Goal: Download file/media

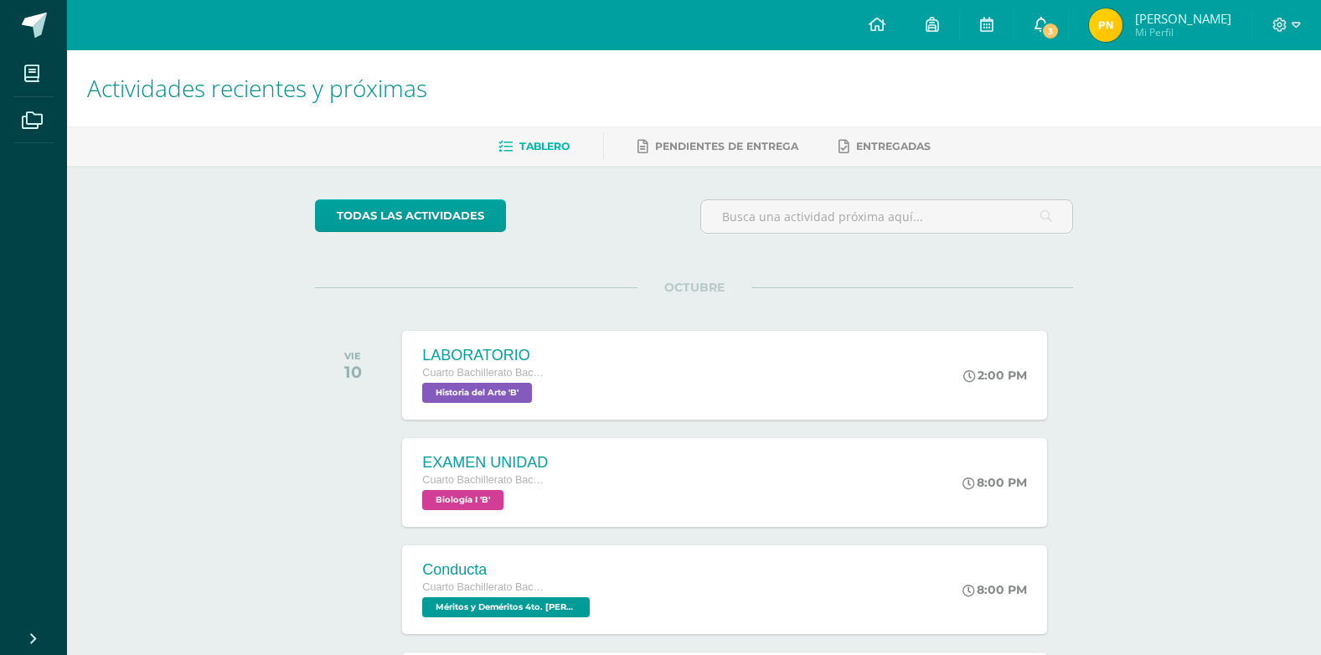
click at [1056, 32] on span "3" at bounding box center [1051, 31] width 18 height 18
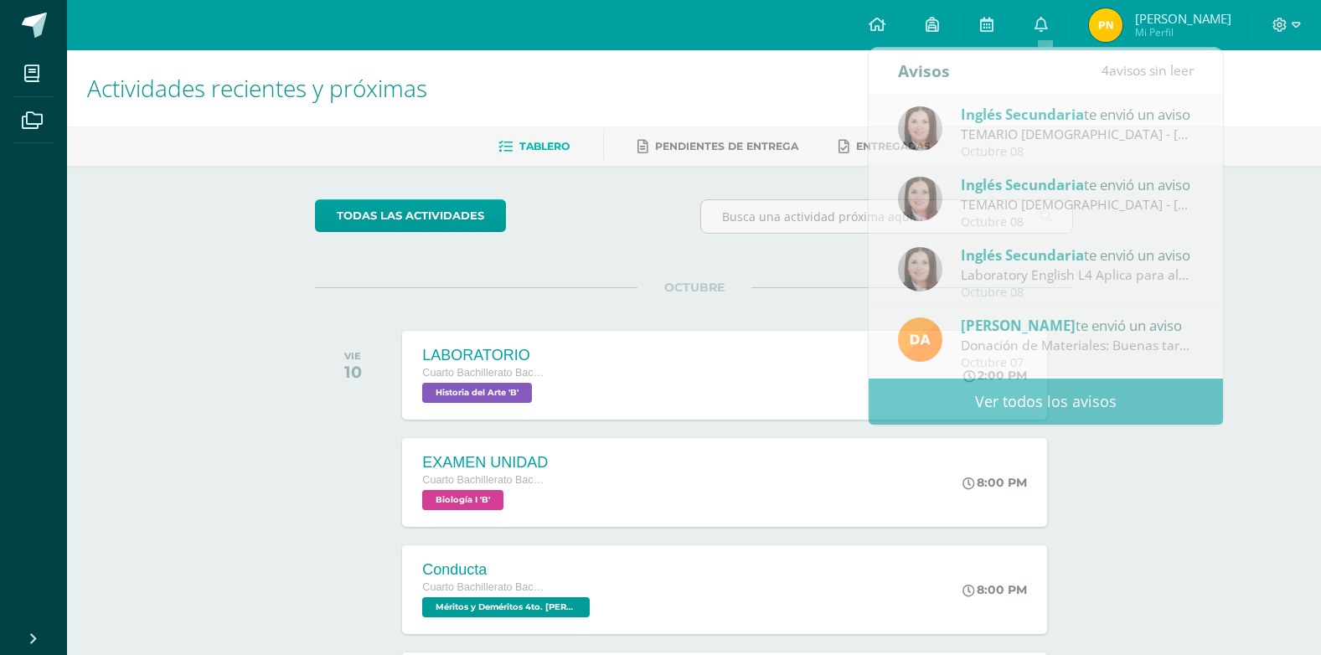
click at [581, 325] on div "OCTUBRE VIE 10 LABORATORIO Cuarto Bachillerato Bachillerato en CCLL con Orienta…" at bounding box center [694, 354] width 758 height 135
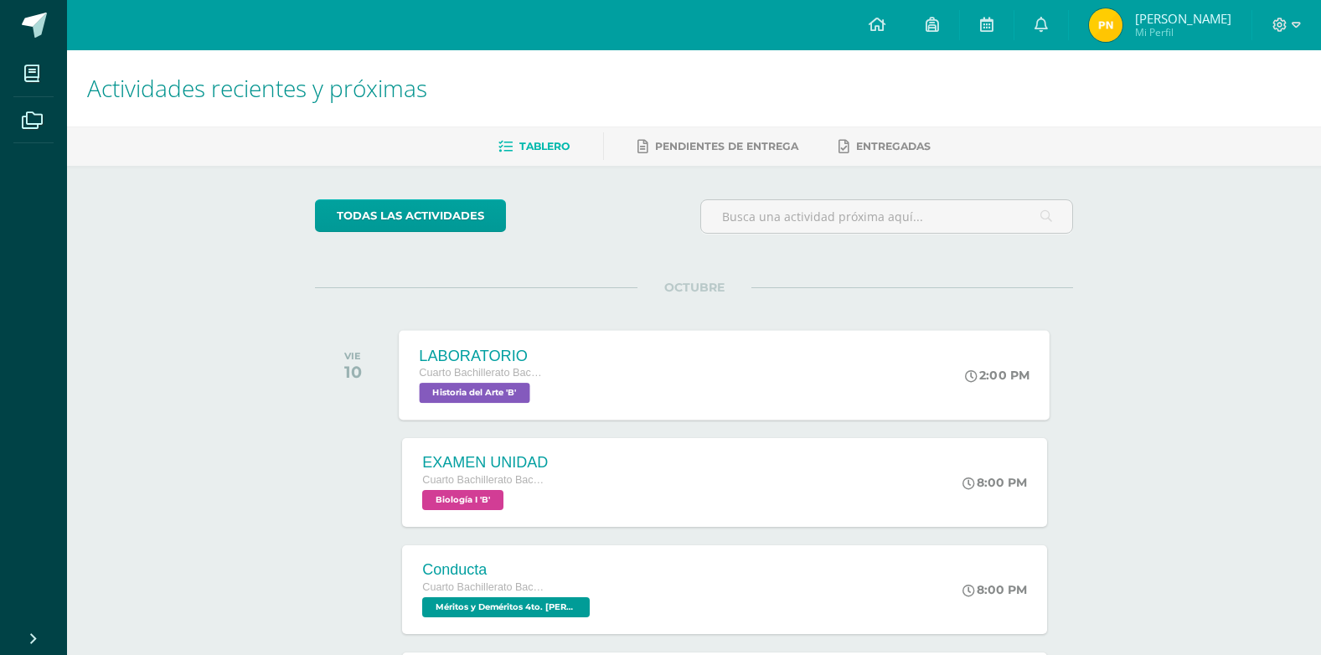
click at [560, 364] on div "LABORATORIO Cuarto Bachillerato Bachillerato en CCLL con Orientación en Diseño …" at bounding box center [484, 375] width 168 height 90
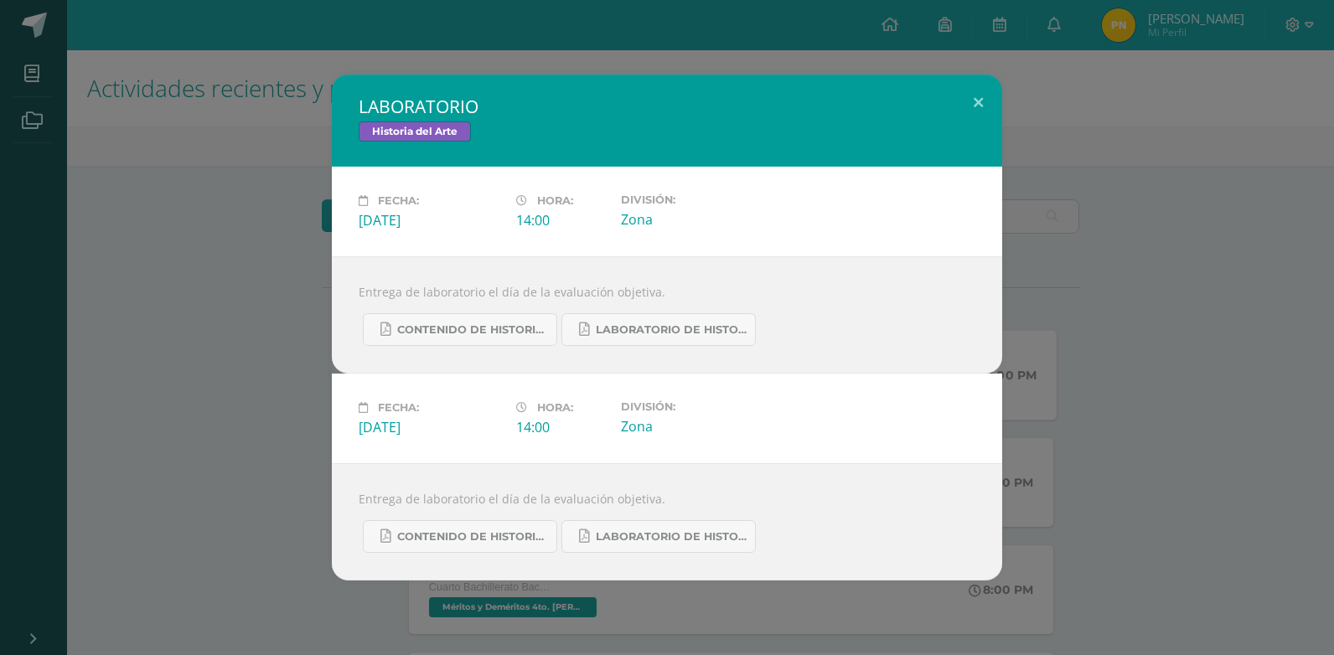
drag, startPoint x: 1078, startPoint y: 77, endPoint x: 1056, endPoint y: 108, distance: 37.9
click at [1078, 78] on div "LABORATORIO Historia del Arte Fecha: Viernes 10 de Octubre Hora: 14:00 División…" at bounding box center [667, 328] width 1321 height 506
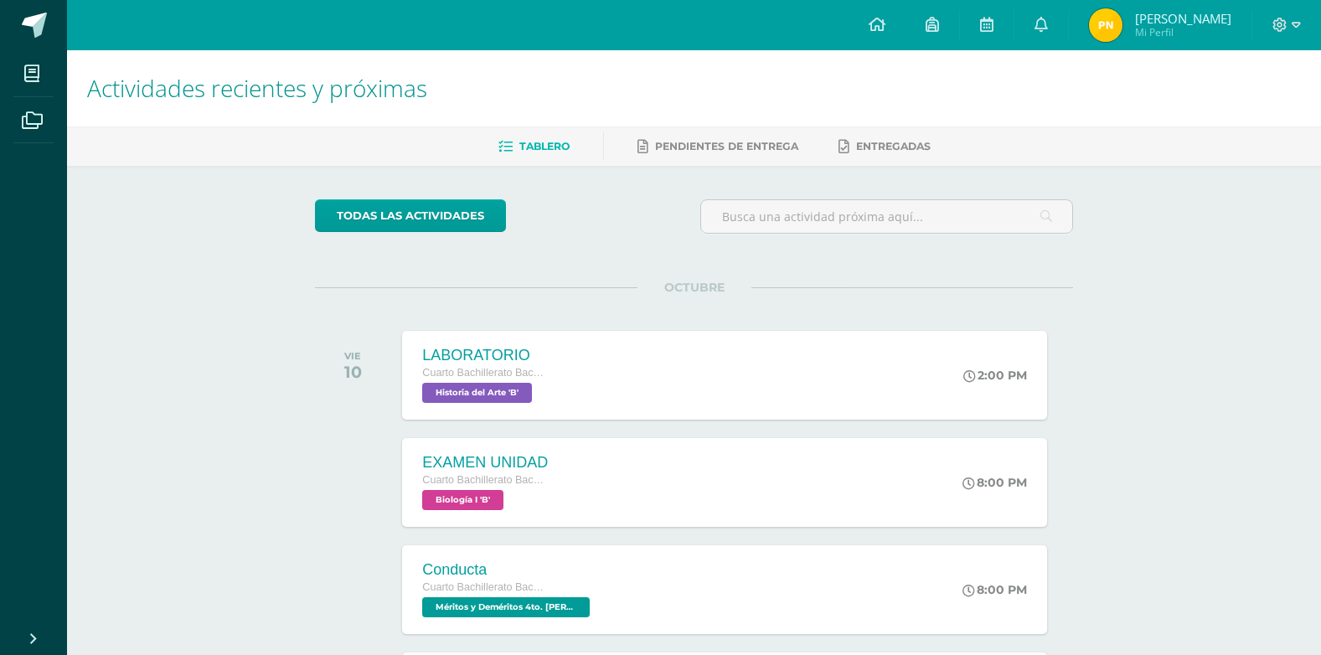
click at [560, 357] on div "LABORATORIO Cuarto Bachillerato Bachillerato en CCLL con Orientación en Diseño …" at bounding box center [485, 375] width 166 height 89
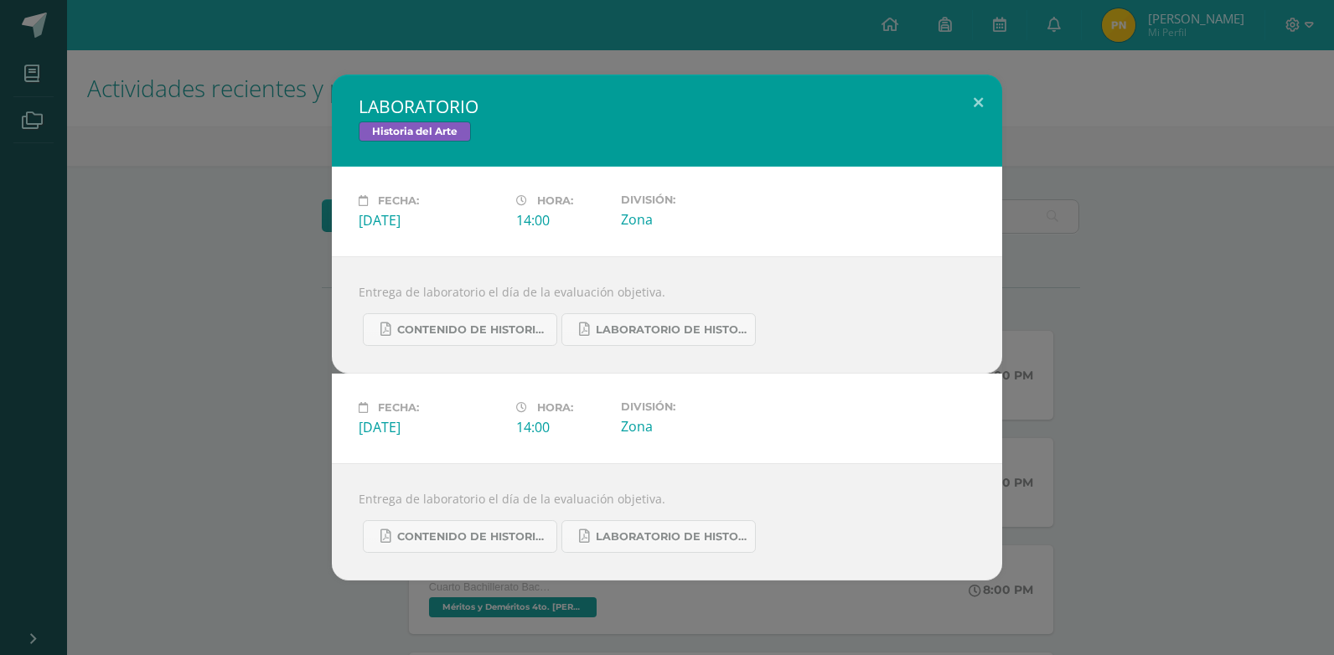
click at [1176, 189] on div "LABORATORIO Historia del Arte Fecha: Viernes 10 de Octubre Hora: 14:00 División…" at bounding box center [667, 328] width 1321 height 506
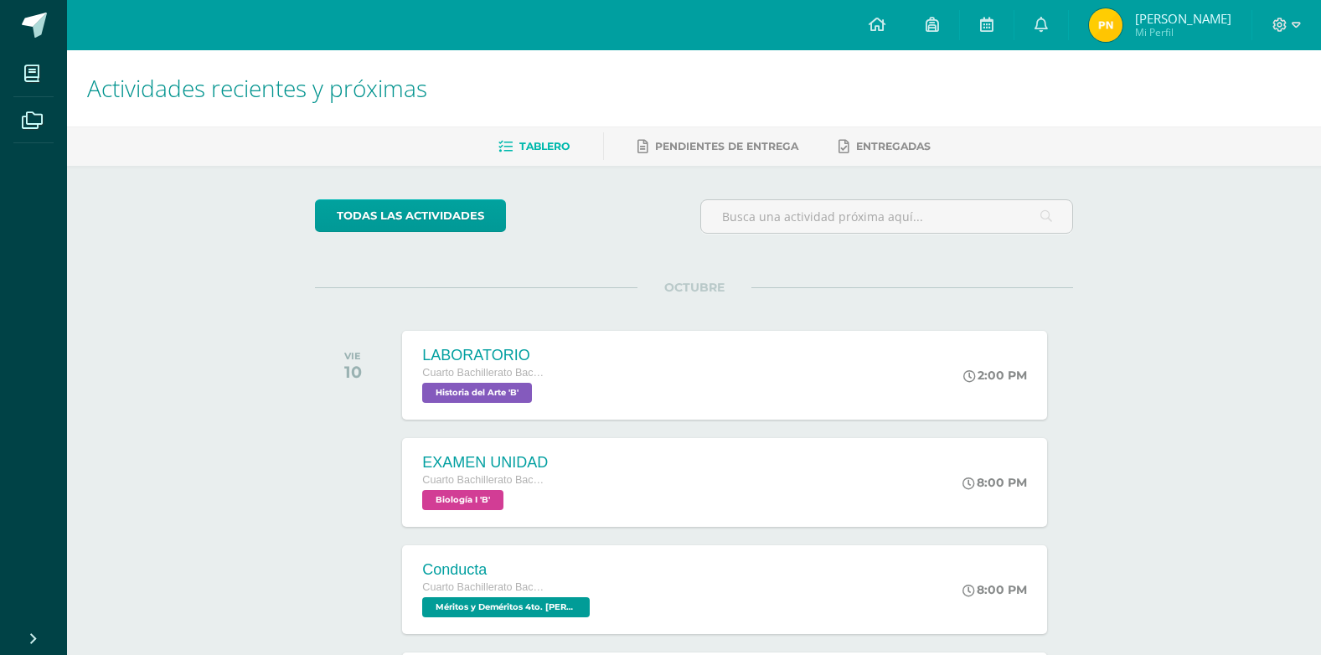
click at [809, 459] on div "EXAMEN UNIDAD Cuarto Bachillerato Bachillerato en CCLL con Orientación en Diseñ…" at bounding box center [724, 482] width 644 height 89
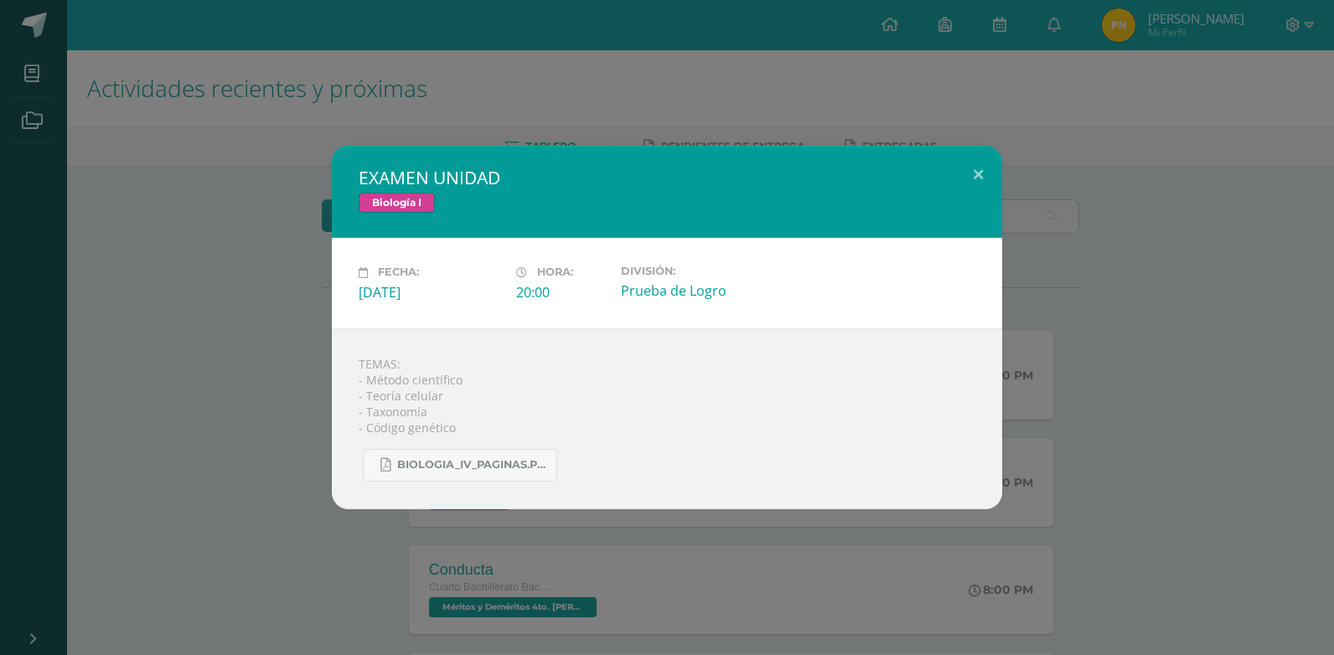
click at [830, 120] on div "EXAMEN UNIDAD Biología I Fecha: Viernes 10 de Octubre Hora: 20:00 División: TEM…" at bounding box center [667, 327] width 1334 height 655
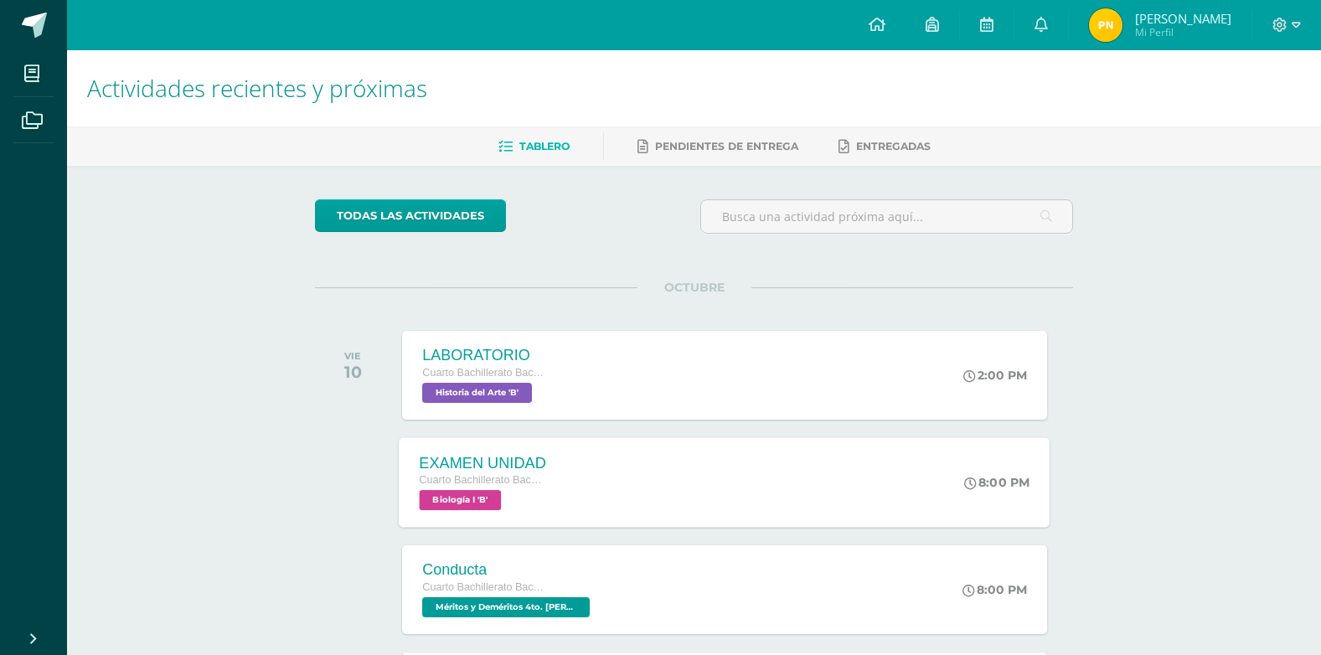
click at [589, 468] on div "EXAMEN UNIDAD Cuarto Bachillerato Bachillerato en CCLL con Orientación en Diseñ…" at bounding box center [725, 482] width 651 height 90
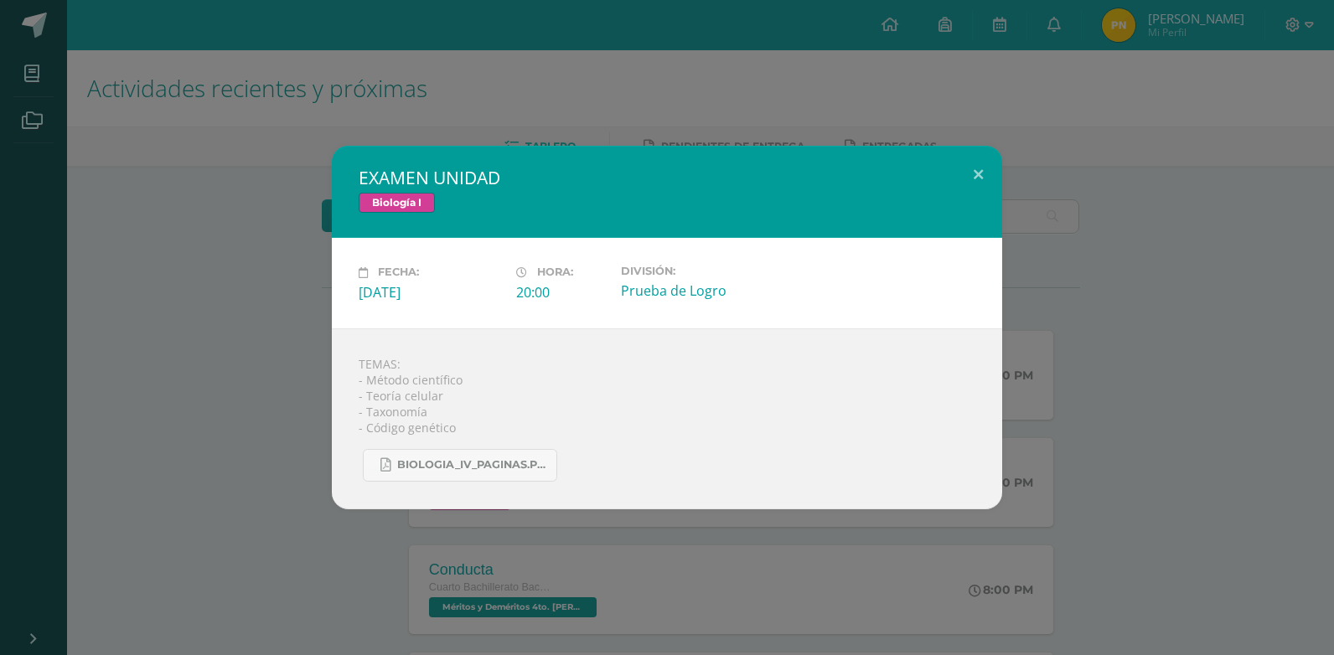
click at [725, 104] on div "EXAMEN UNIDAD Biología I Fecha: Viernes 10 de Octubre Hora: 20:00 División: TEM…" at bounding box center [667, 327] width 1334 height 655
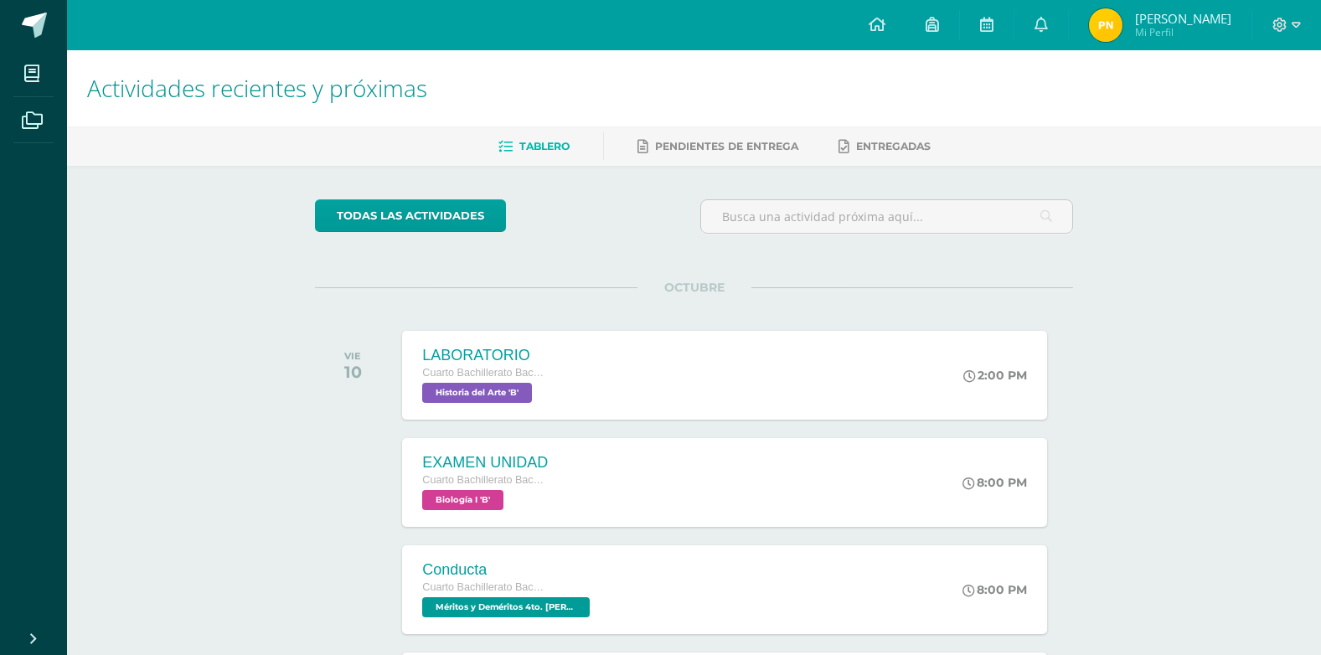
drag, startPoint x: 568, startPoint y: 360, endPoint x: 580, endPoint y: 346, distance: 18.5
click at [577, 350] on div "LABORATORIO Cuarto Bachillerato Bachillerato en CCLL con Orientación en Diseño …" at bounding box center [724, 375] width 644 height 89
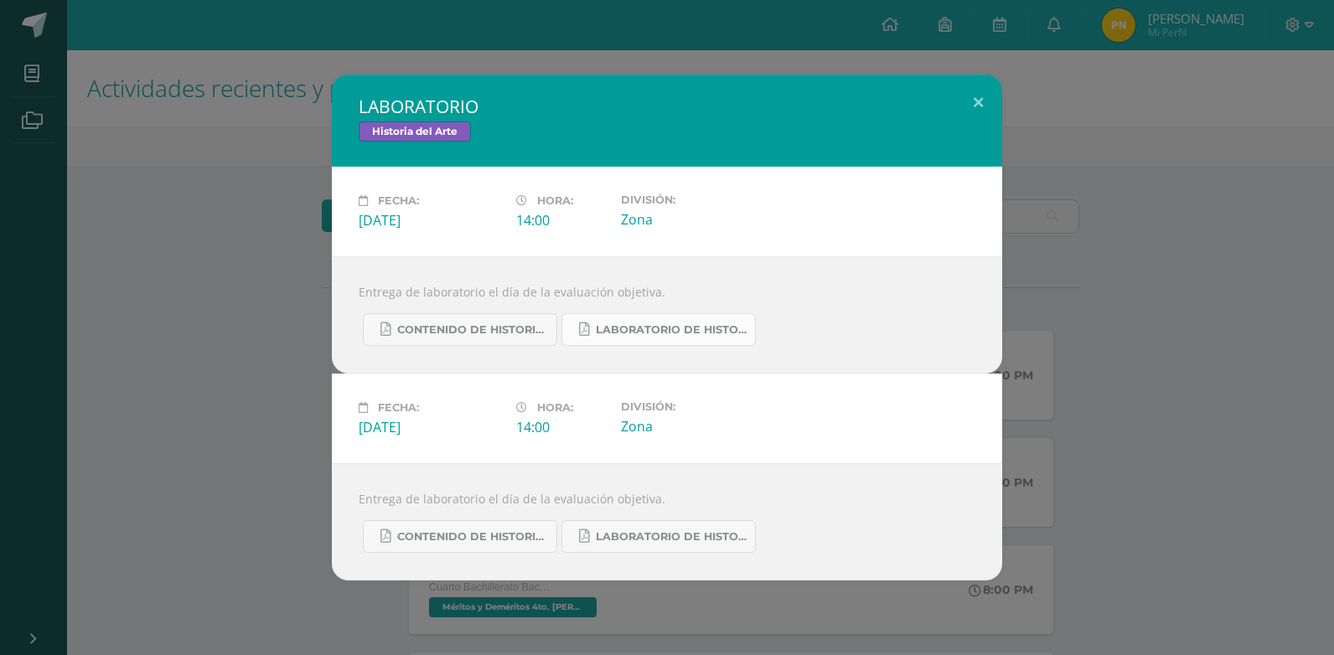
click at [679, 327] on span "LABORATORIO DE HISTORIA DEL ARTE.pdf" at bounding box center [671, 329] width 151 height 13
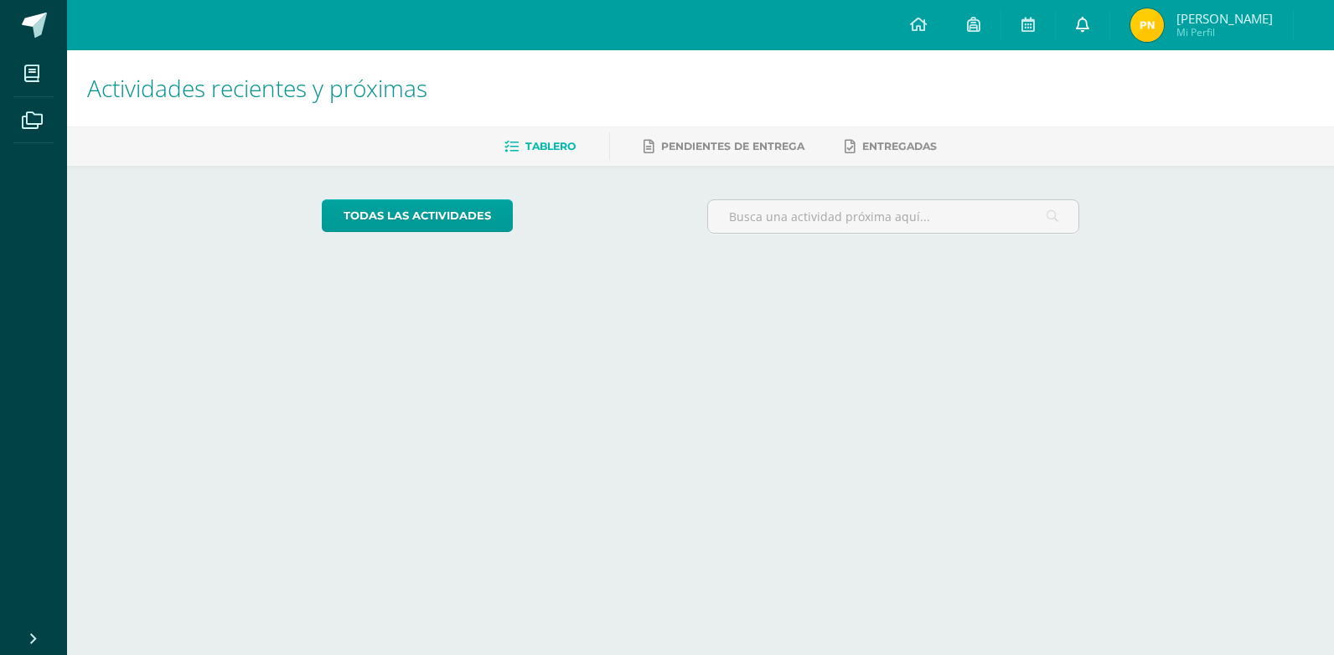
click at [1088, 33] on span at bounding box center [1082, 25] width 13 height 18
click at [1110, 23] on link "Paolo Alejandro Mi Perfil" at bounding box center [1201, 25] width 183 height 50
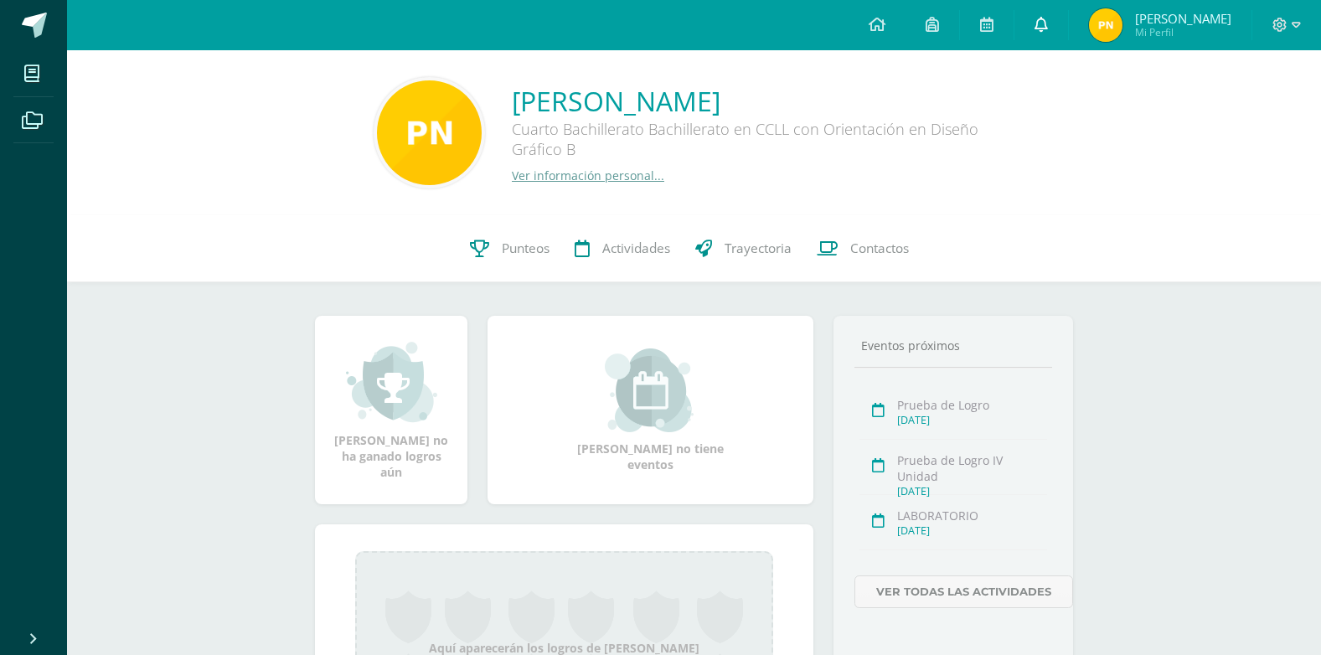
click at [1041, 42] on link at bounding box center [1042, 25] width 54 height 50
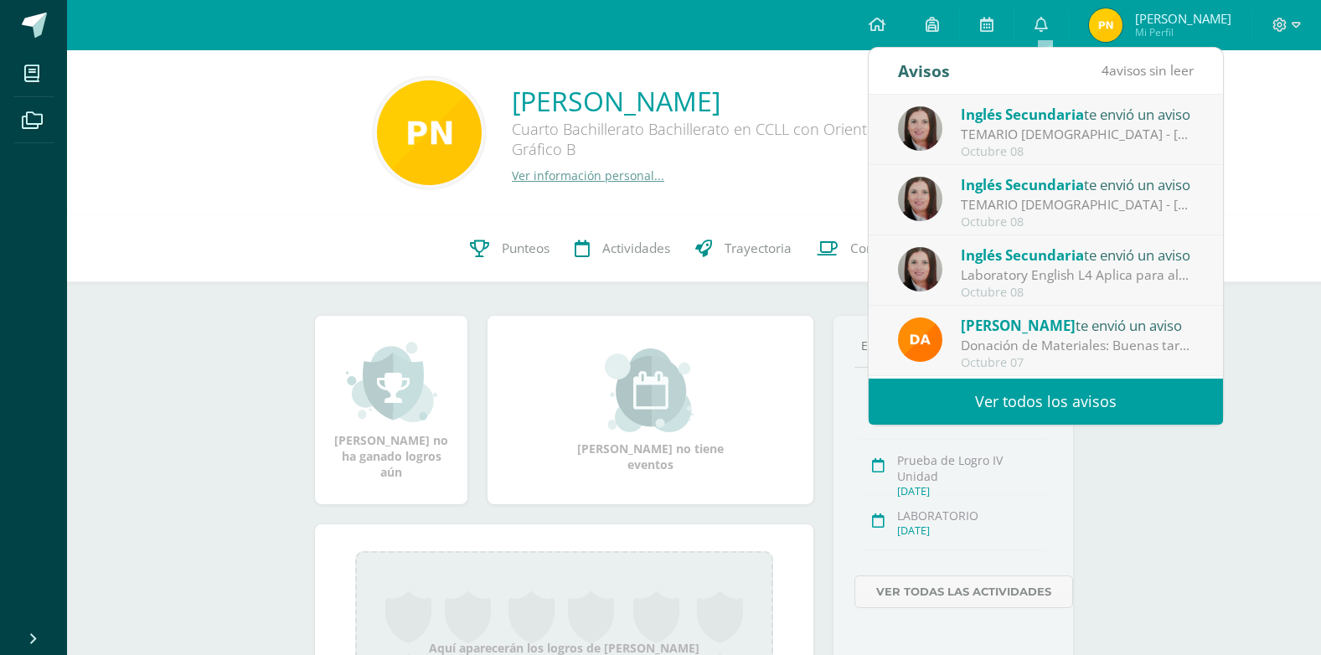
click at [1008, 136] on div "TEMARIO [DEMOGRAPHIC_DATA] - [PERSON_NAME]: Buenas tardes estimados estudiantes…" at bounding box center [1077, 134] width 233 height 19
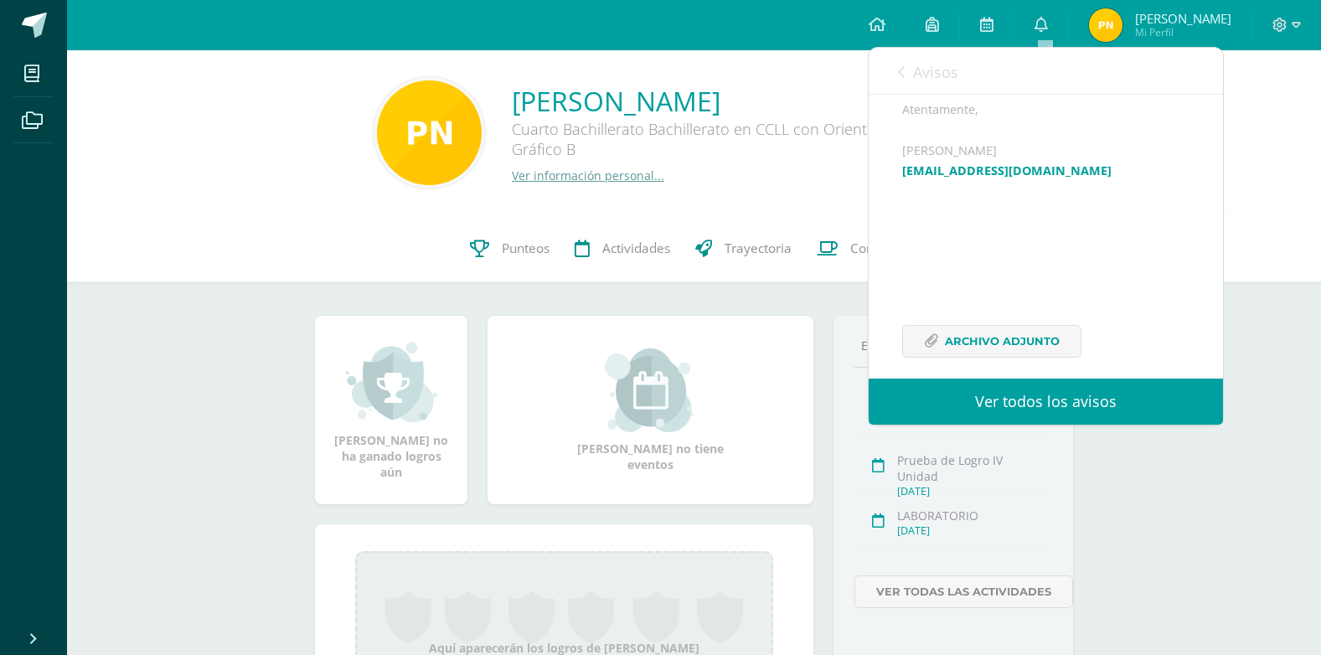
scroll to position [585, 0]
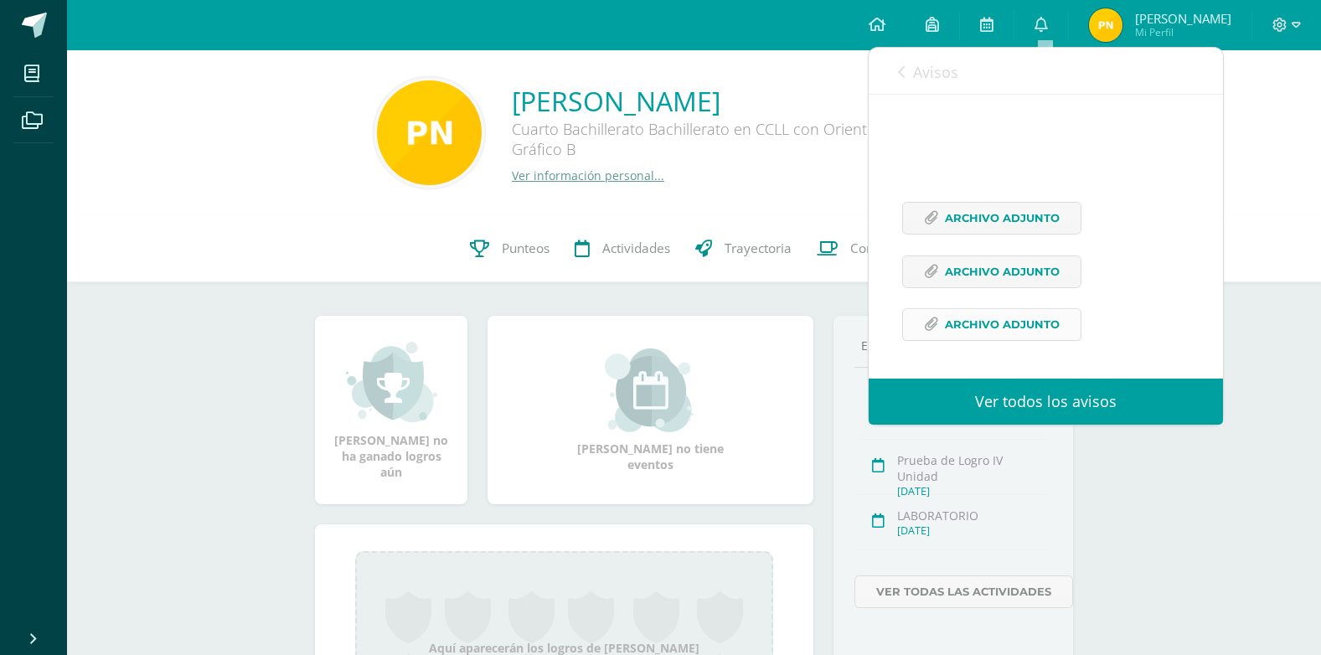
click at [991, 326] on span "Archivo Adjunto" at bounding box center [1002, 324] width 115 height 31
click at [870, 27] on link at bounding box center [877, 25] width 57 height 50
